Goal: Task Accomplishment & Management: Manage account settings

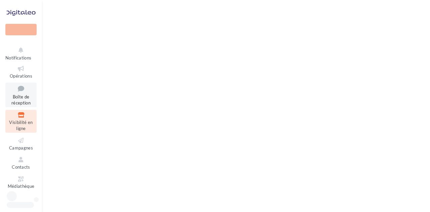
click at [20, 99] on span "Boîte de réception" at bounding box center [20, 100] width 19 height 12
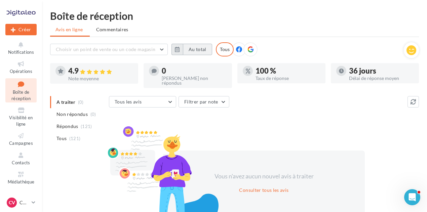
click at [197, 53] on button "Au total" at bounding box center [197, 49] width 29 height 11
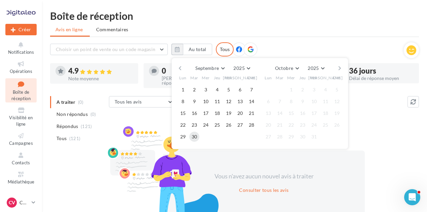
click at [196, 136] on button "30" at bounding box center [194, 137] width 10 height 10
click at [177, 67] on button "button" at bounding box center [180, 68] width 6 height 9
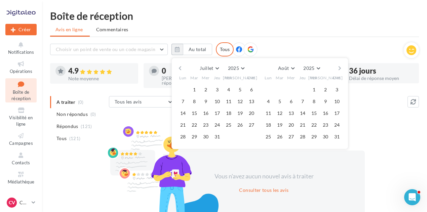
click at [177, 67] on button "button" at bounding box center [180, 68] width 6 height 9
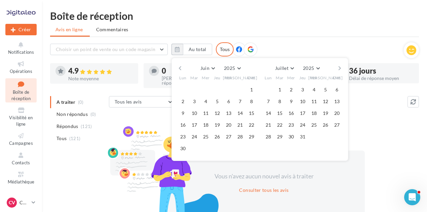
click at [177, 67] on button "button" at bounding box center [180, 68] width 6 height 9
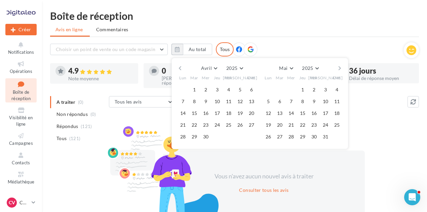
click at [177, 67] on button "button" at bounding box center [180, 68] width 6 height 9
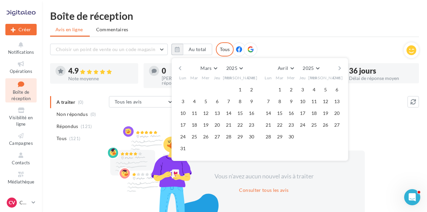
click at [177, 67] on button "button" at bounding box center [180, 68] width 6 height 9
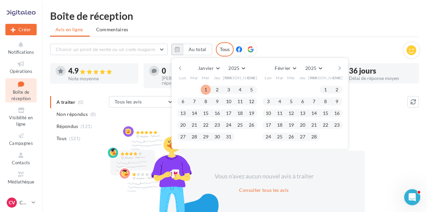
click at [205, 88] on button "1" at bounding box center [206, 90] width 10 height 10
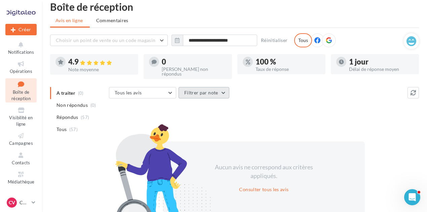
scroll to position [10, 0]
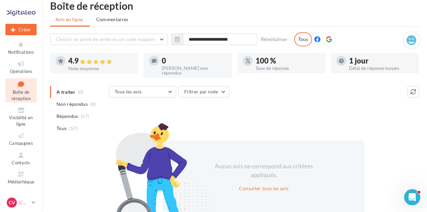
click at [33, 203] on icon at bounding box center [34, 203] width 4 height 6
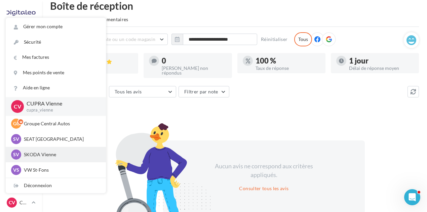
click at [44, 151] on div "SV SKODA Vienne sk-vien-gru" at bounding box center [55, 155] width 89 height 10
